Goal: Task Accomplishment & Management: Manage account settings

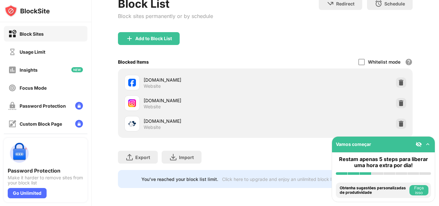
scroll to position [75, 0]
click at [398, 121] on img at bounding box center [401, 124] width 6 height 6
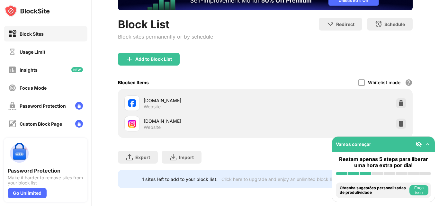
scroll to position [54, 0]
click at [170, 57] on div "Add to Block List" at bounding box center [153, 59] width 37 height 5
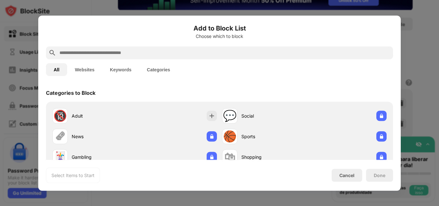
click at [166, 55] on input "text" at bounding box center [225, 53] width 332 height 8
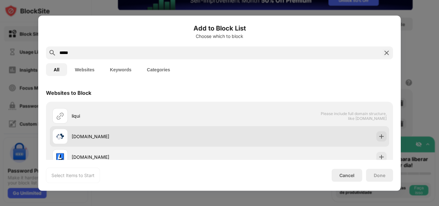
type input "*****"
click at [114, 138] on div "[DOMAIN_NAME]" at bounding box center [146, 136] width 148 height 7
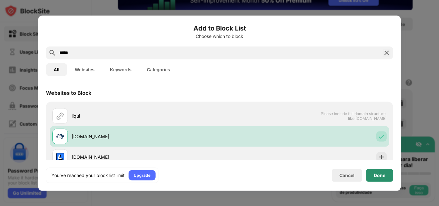
click at [378, 178] on div "Done" at bounding box center [379, 175] width 27 height 13
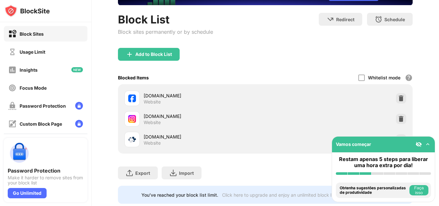
scroll to position [75, 0]
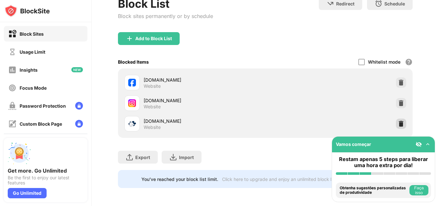
click at [399, 121] on img at bounding box center [401, 124] width 6 height 6
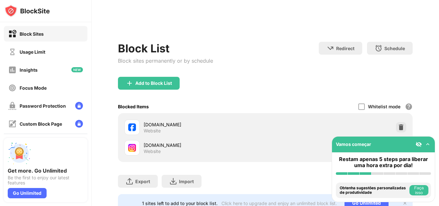
scroll to position [54, 0]
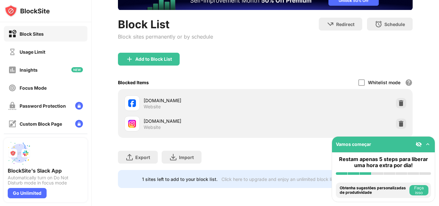
scroll to position [54, 0]
click at [154, 57] on div "Add to Block List" at bounding box center [153, 59] width 37 height 5
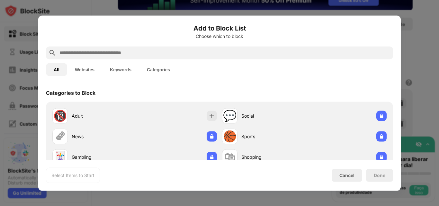
click at [137, 55] on input "text" at bounding box center [225, 53] width 332 height 8
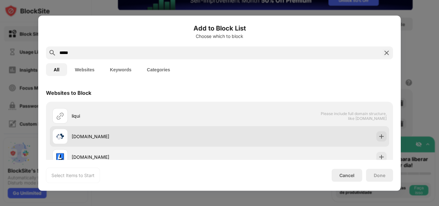
type input "*****"
click at [103, 137] on div "[DOMAIN_NAME]" at bounding box center [146, 136] width 148 height 7
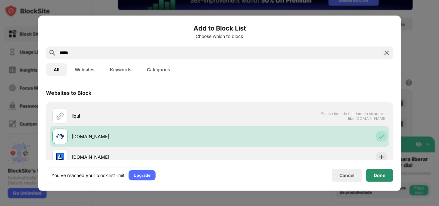
click at [374, 174] on div "Done" at bounding box center [380, 175] width 12 height 5
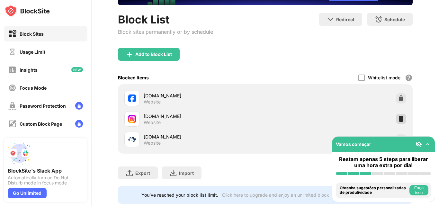
click at [398, 120] on img at bounding box center [401, 119] width 6 height 6
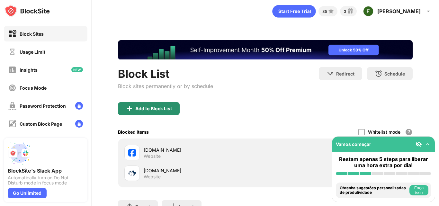
click at [159, 109] on div "Add to Block List" at bounding box center [153, 108] width 37 height 5
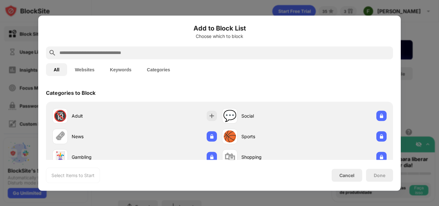
click at [148, 52] on input "text" at bounding box center [225, 53] width 332 height 8
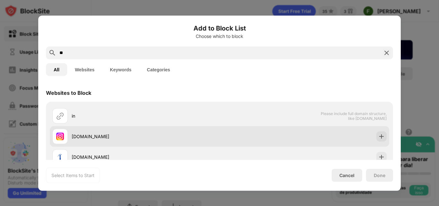
type input "**"
click at [103, 134] on div "[DOMAIN_NAME]" at bounding box center [146, 136] width 148 height 7
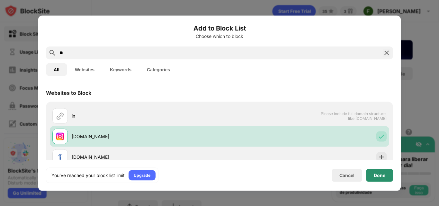
click at [379, 175] on div "Done" at bounding box center [380, 175] width 12 height 5
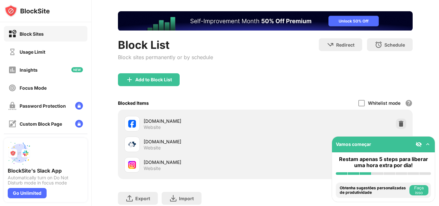
scroll to position [75, 0]
